Goal: Task Accomplishment & Management: Use online tool/utility

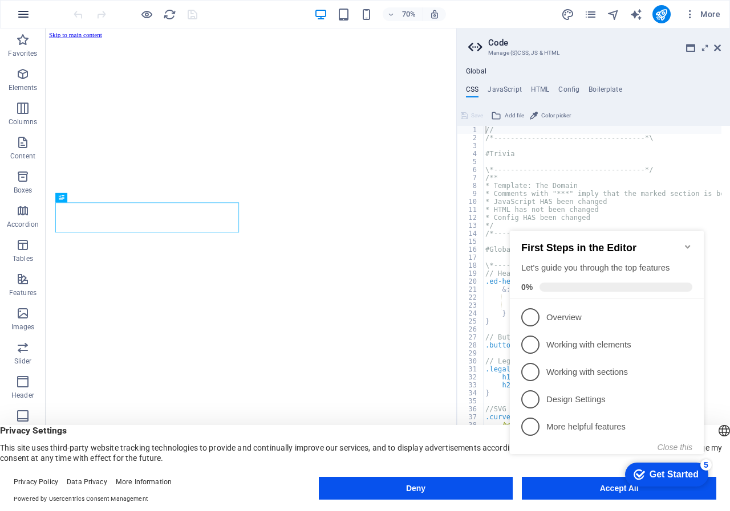
click at [23, 16] on icon "button" at bounding box center [24, 14] width 14 height 14
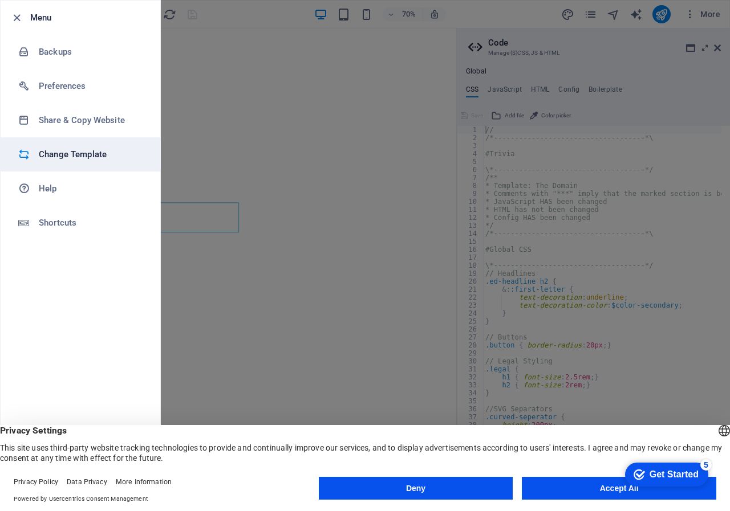
click at [63, 153] on h6 "Change Template" at bounding box center [91, 155] width 105 height 14
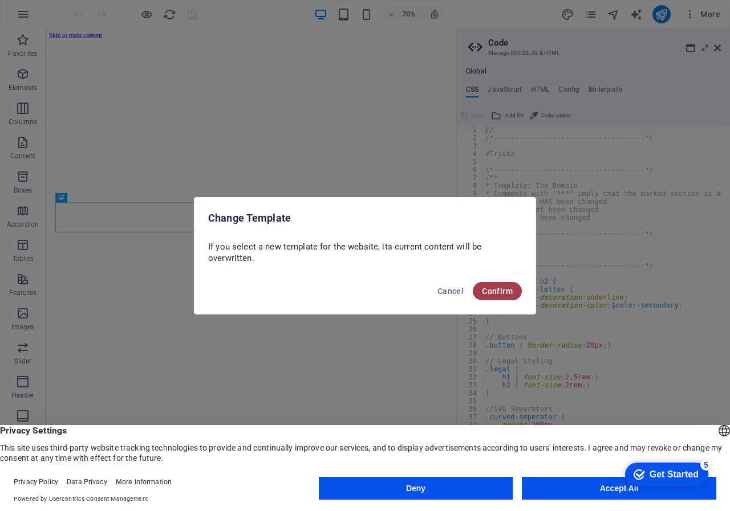
click at [487, 291] on span "Confirm" at bounding box center [497, 291] width 31 height 9
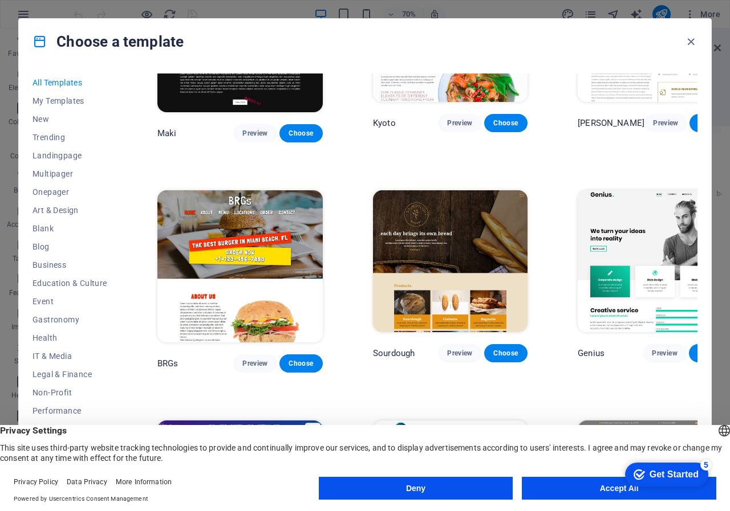
scroll to position [5188, 0]
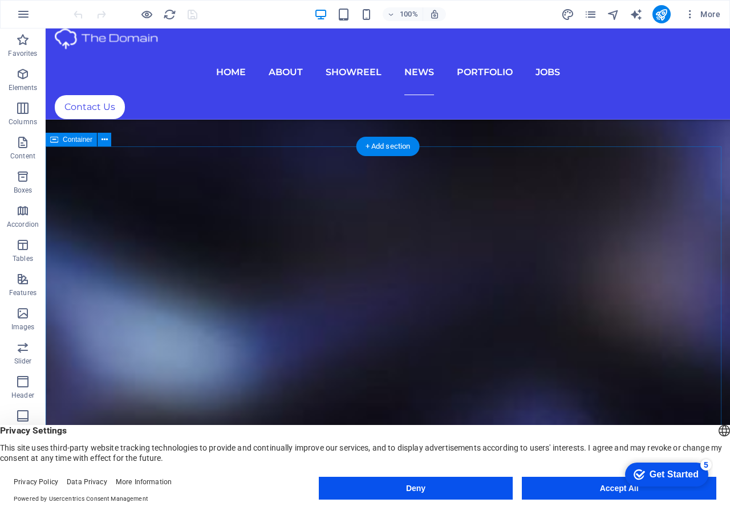
scroll to position [4497, 0]
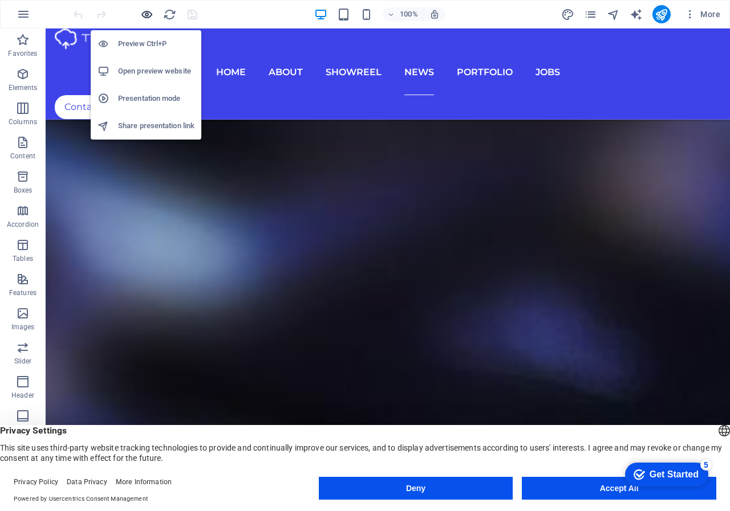
click at [149, 13] on icon "button" at bounding box center [146, 14] width 13 height 13
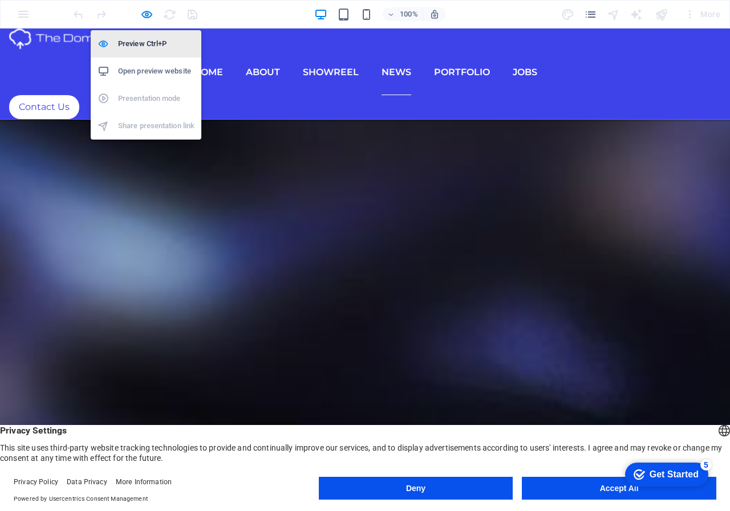
click at [150, 43] on h6 "Preview Ctrl+P" at bounding box center [156, 44] width 76 height 14
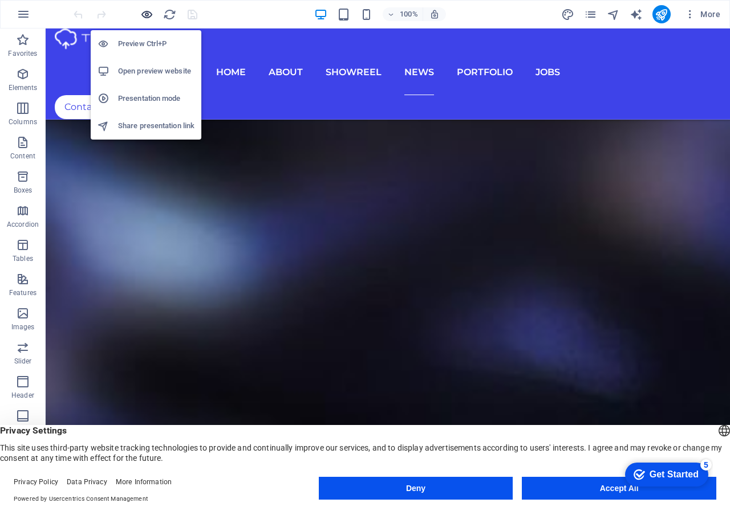
click at [144, 9] on icon "button" at bounding box center [146, 14] width 13 height 13
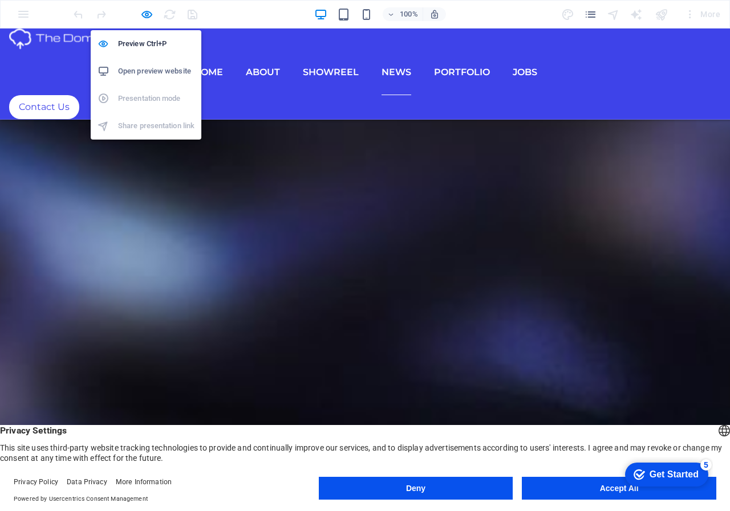
click at [139, 71] on h6 "Open preview website" at bounding box center [156, 71] width 76 height 14
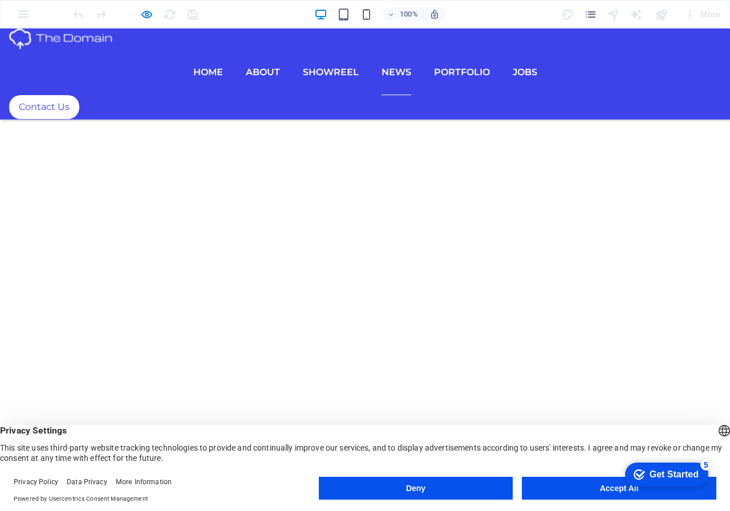
scroll to position [4974, 0]
